Goal: Task Accomplishment & Management: Complete application form

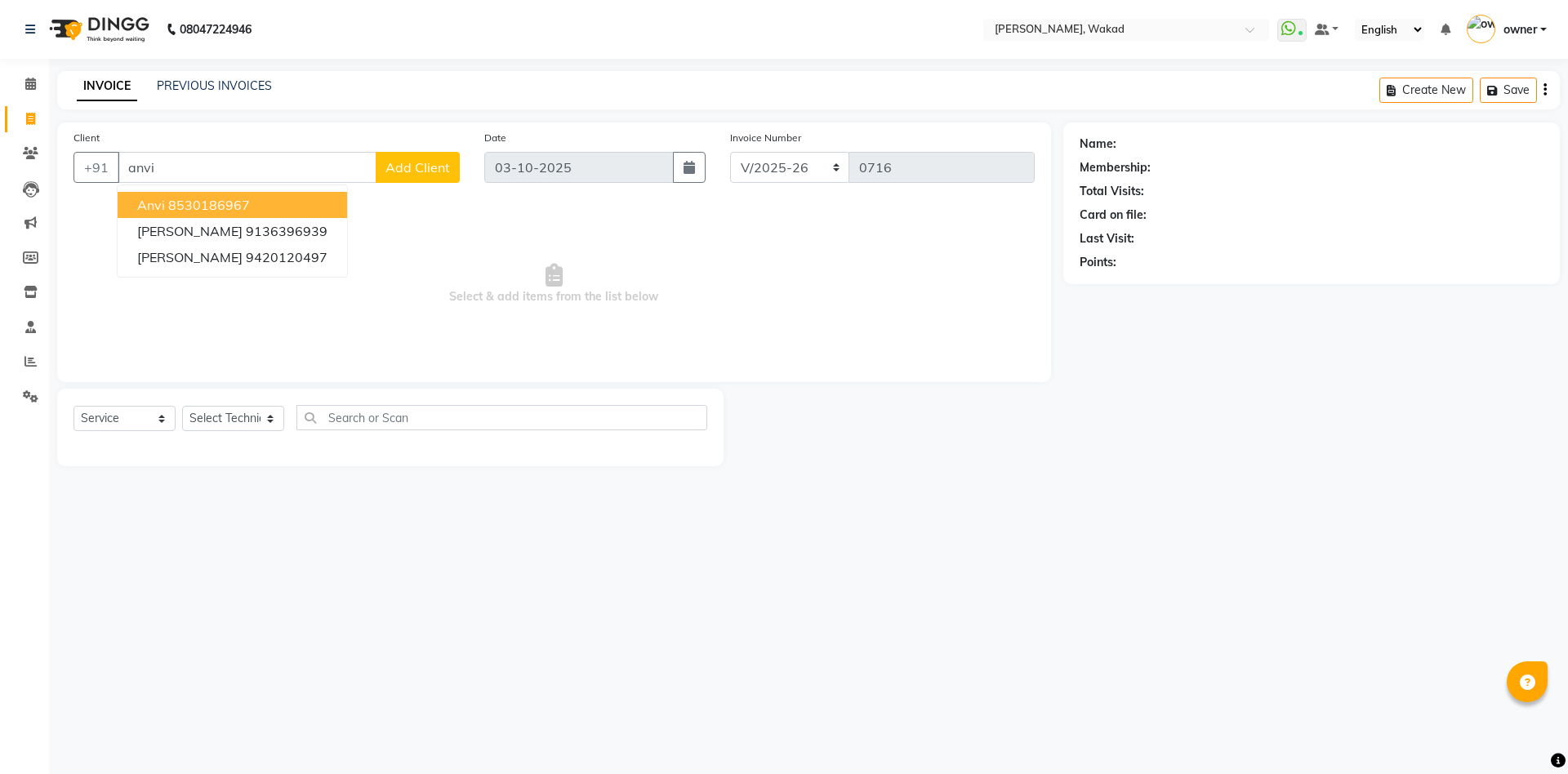
select select "7711"
select select "service"
click at [234, 198] on ngb-highlight "8530186967" at bounding box center [209, 205] width 82 height 16
type input "8530186967"
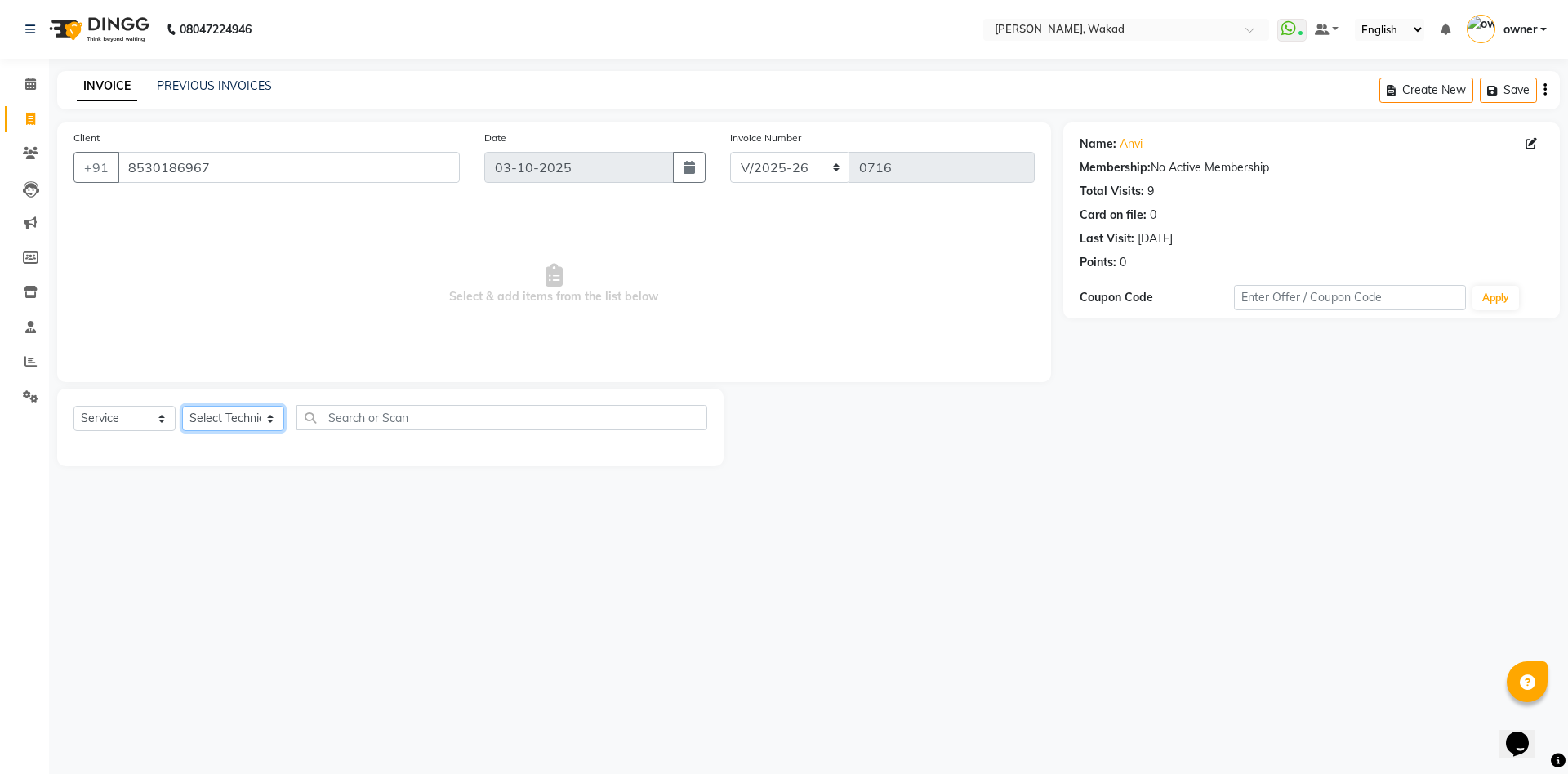
click at [230, 415] on select "Select Technician [PERSON_NAME] [DEMOGRAPHIC_DATA] owner [PERSON_NAME]" at bounding box center [233, 418] width 103 height 25
select select "91973"
click at [182, 406] on select "Select Technician [PERSON_NAME] [DEMOGRAPHIC_DATA] owner [PERSON_NAME]" at bounding box center [233, 418] width 103 height 25
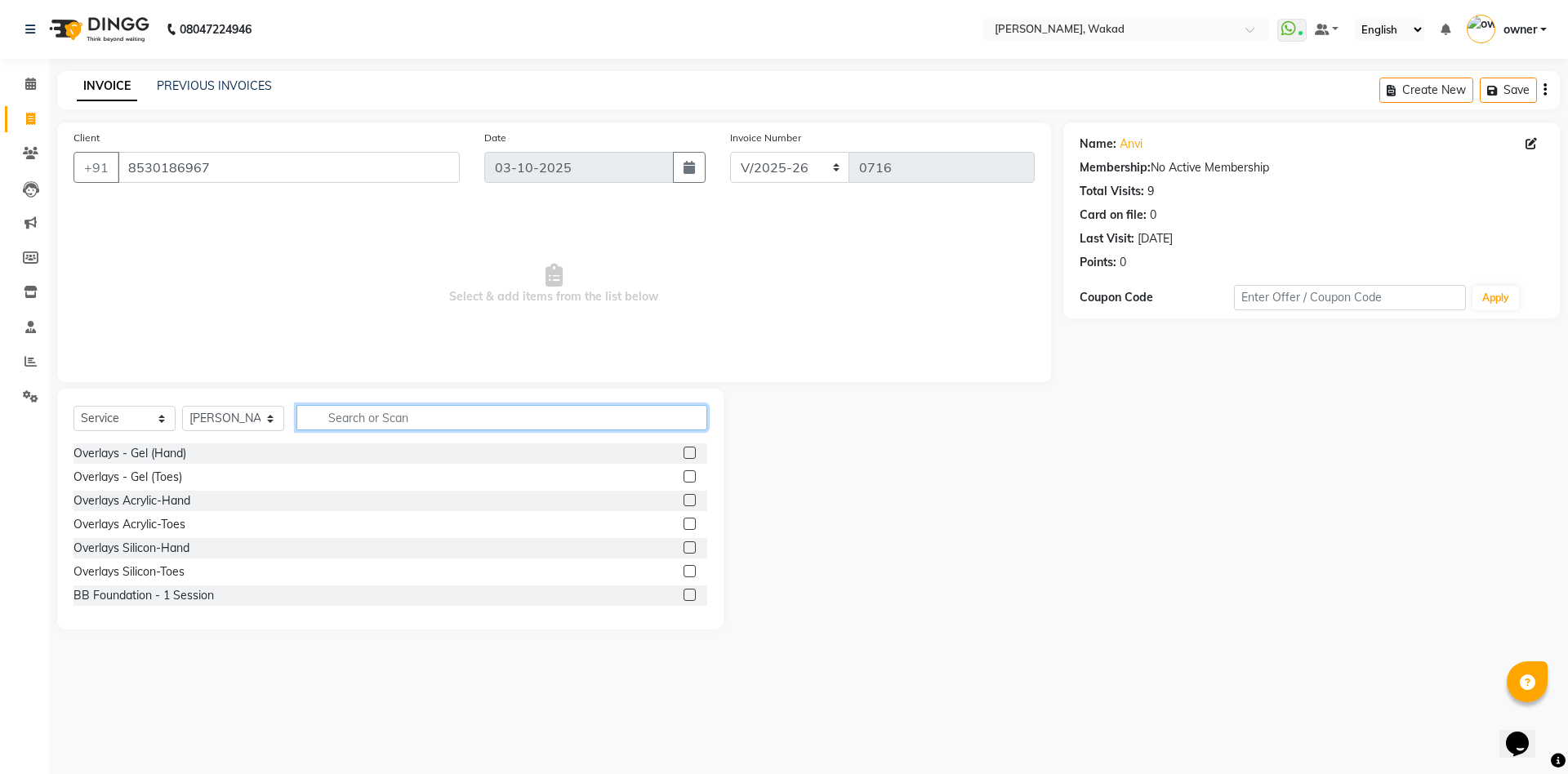
click at [426, 420] on input "text" at bounding box center [502, 417] width 411 height 25
type input "acryli"
click at [684, 497] on label at bounding box center [689, 500] width 12 height 12
click at [684, 497] on input "checkbox" at bounding box center [688, 501] width 11 height 11
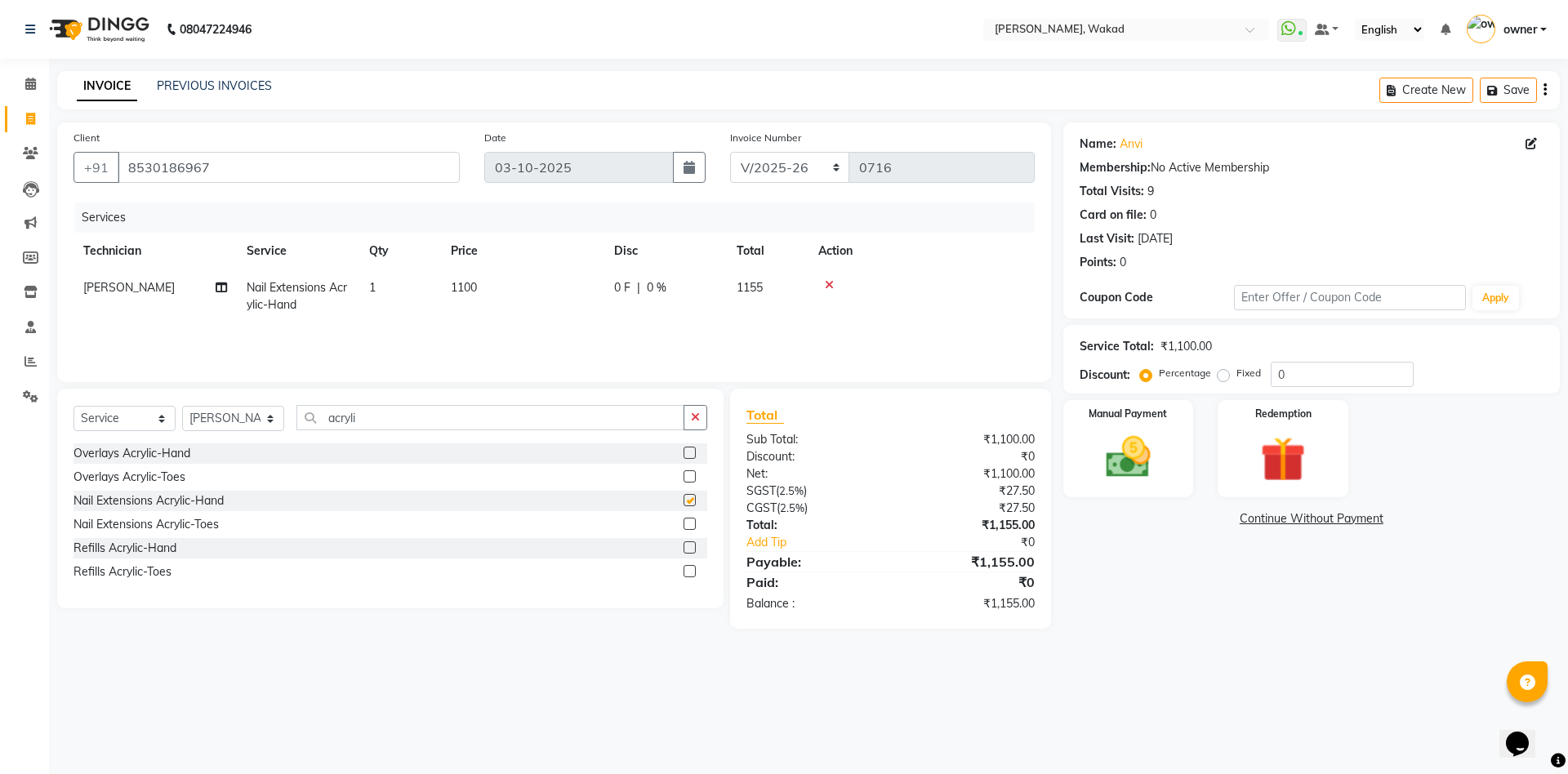
checkbox input "false"
click at [546, 420] on input "acryli" at bounding box center [491, 417] width 388 height 25
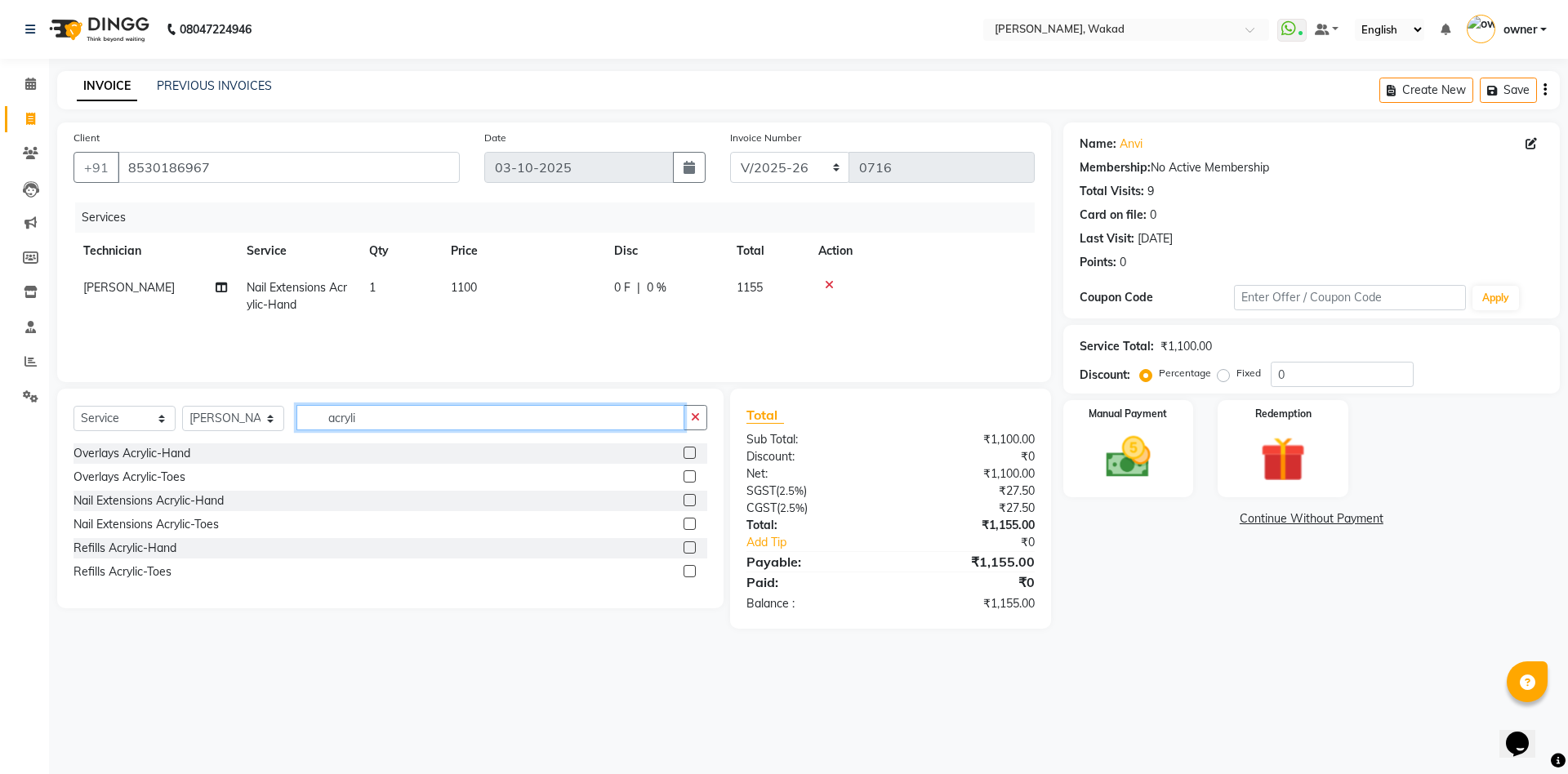
click at [546, 420] on input "acryli" at bounding box center [491, 417] width 388 height 25
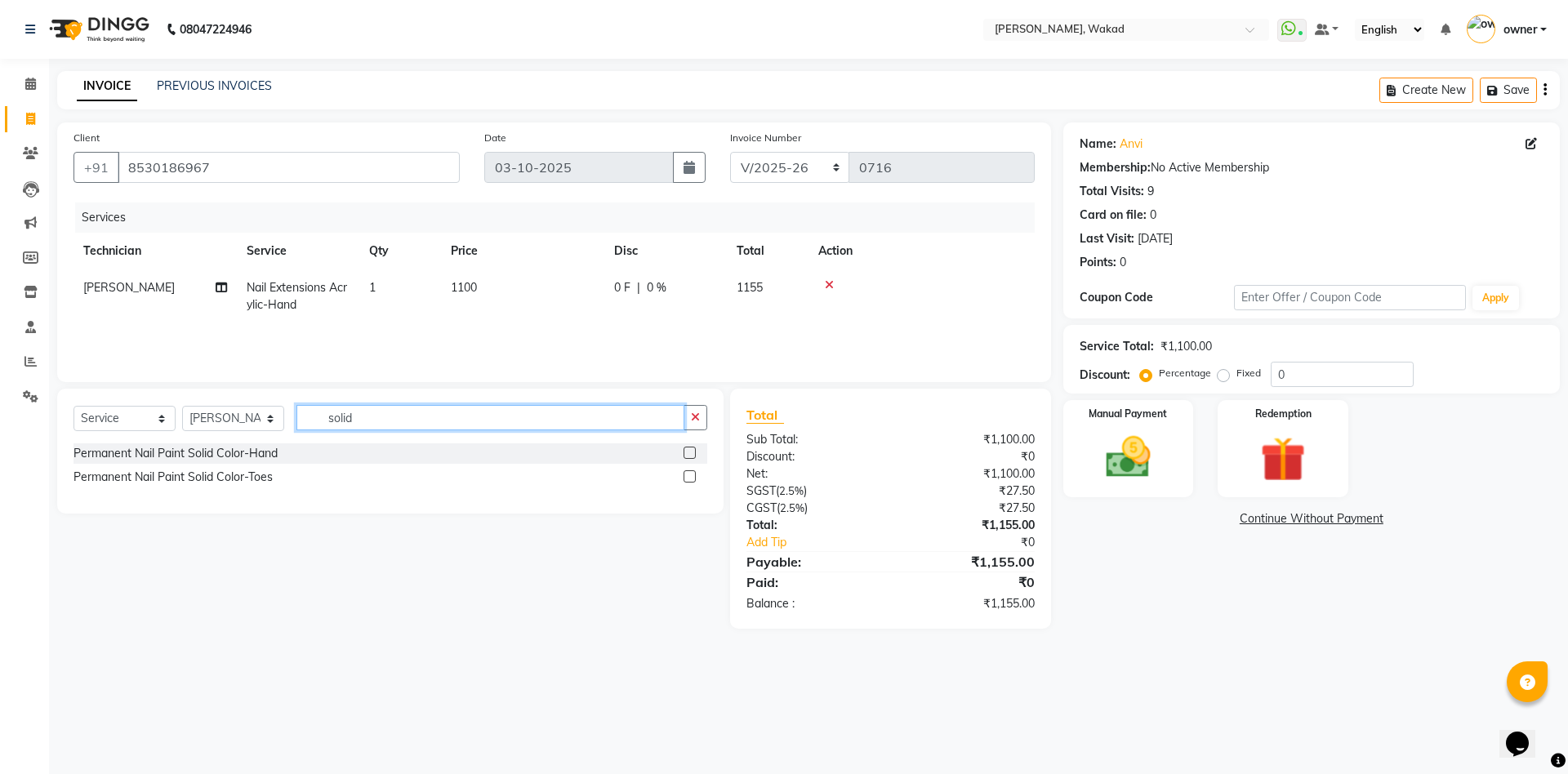
type input "solid"
click at [690, 453] on label at bounding box center [689, 453] width 12 height 12
click at [690, 453] on input "checkbox" at bounding box center [688, 453] width 11 height 11
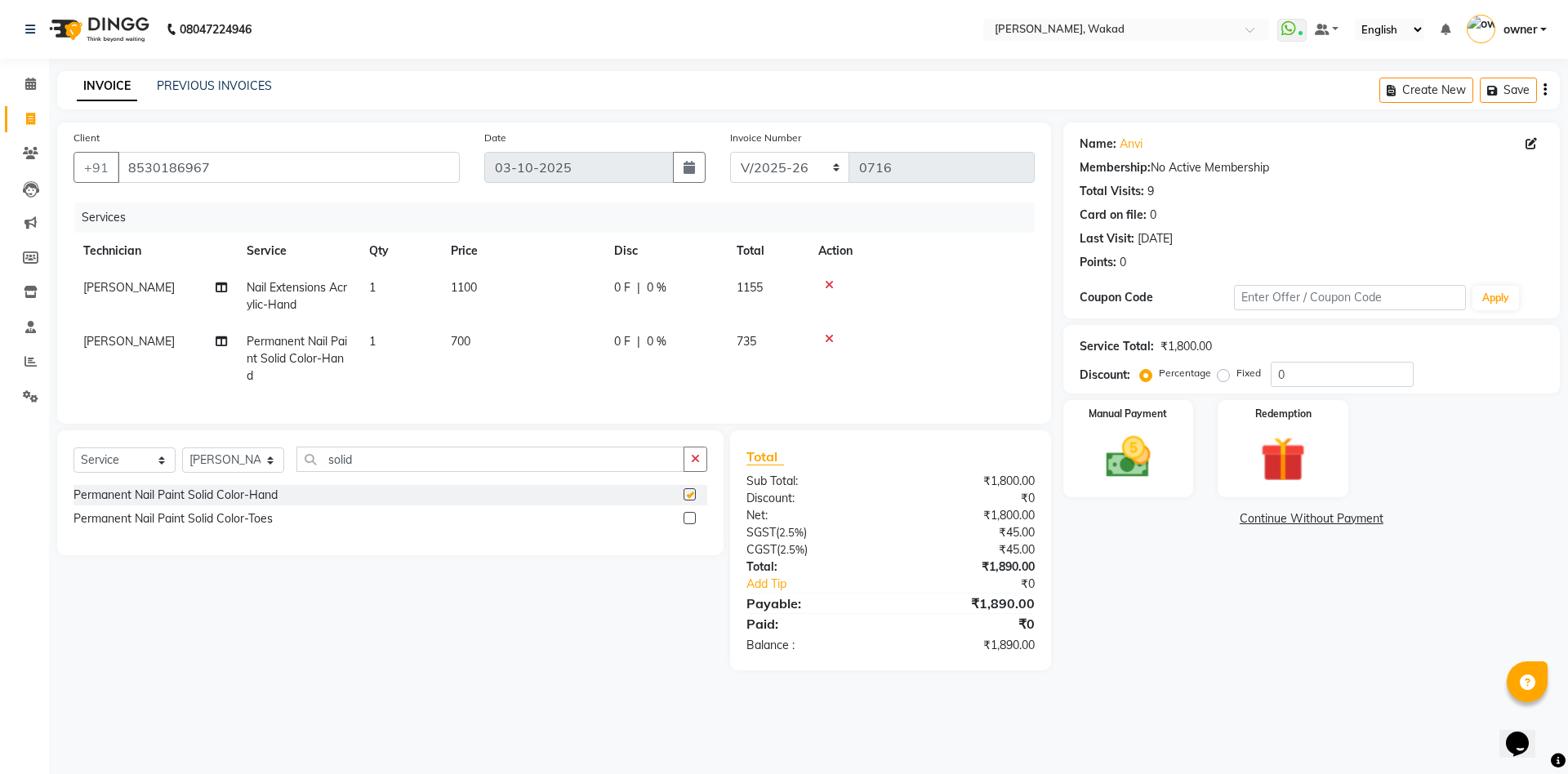
checkbox input "false"
